Goal: Task Accomplishment & Management: Manage account settings

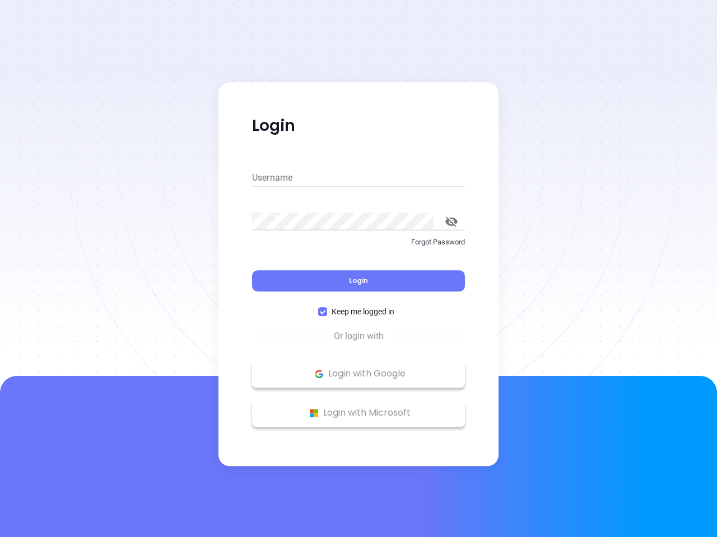
click at [358, 269] on div "Login" at bounding box center [358, 274] width 213 height 35
click at [358, 178] on input "Username" at bounding box center [358, 178] width 213 height 18
click at [451, 222] on icon "toggle password visibility" at bounding box center [451, 222] width 12 height 11
click at [358, 281] on span "Login" at bounding box center [358, 281] width 19 height 10
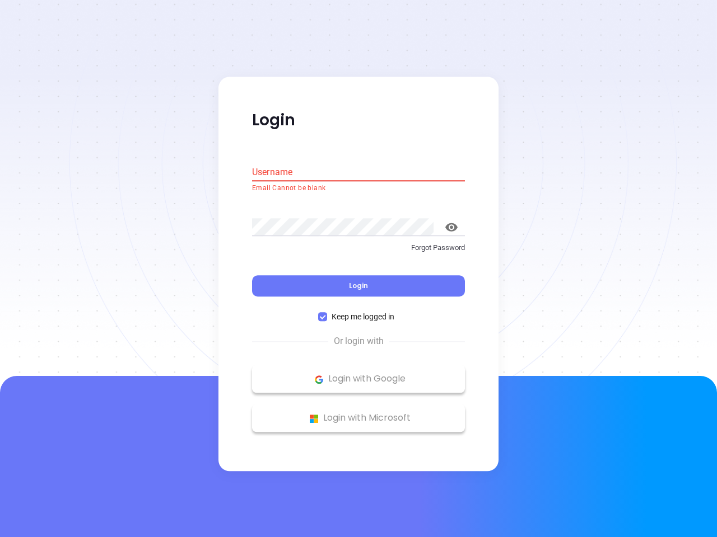
click at [358, 312] on span "Keep me logged in" at bounding box center [363, 317] width 72 height 12
click at [327, 313] on input "Keep me logged in" at bounding box center [322, 317] width 9 height 9
checkbox input "false"
click at [358, 374] on p "Login with Google" at bounding box center [359, 379] width 202 height 17
click at [358, 413] on p "Login with Microsoft" at bounding box center [359, 418] width 202 height 17
